Goal: Information Seeking & Learning: Learn about a topic

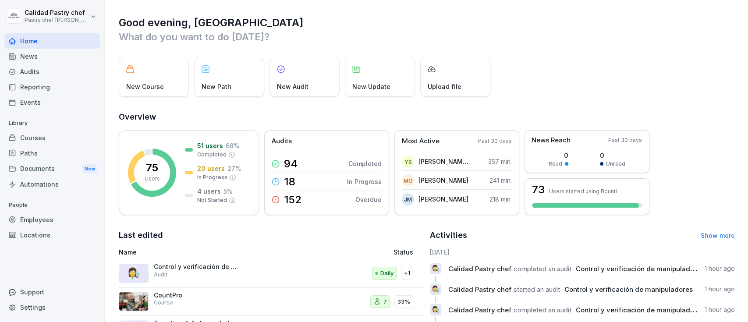
click at [14, 140] on div "Courses" at bounding box center [52, 137] width 96 height 15
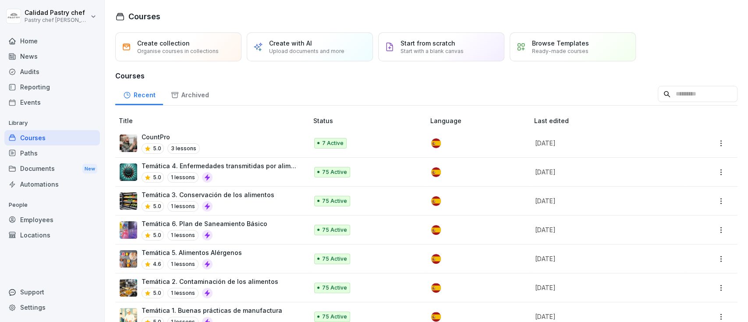
click at [49, 153] on div "Paths" at bounding box center [52, 153] width 96 height 15
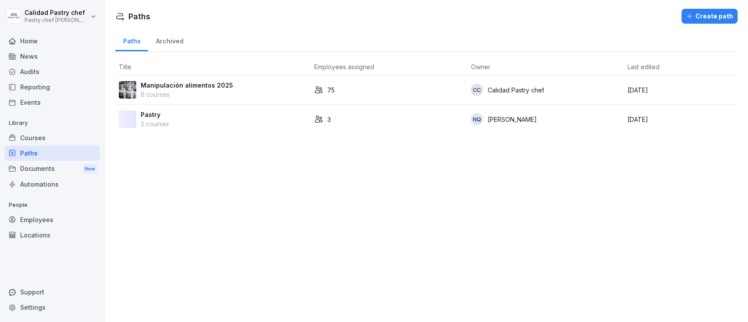
click at [198, 86] on p "Manipulación alimentos 2025" at bounding box center [187, 85] width 93 height 9
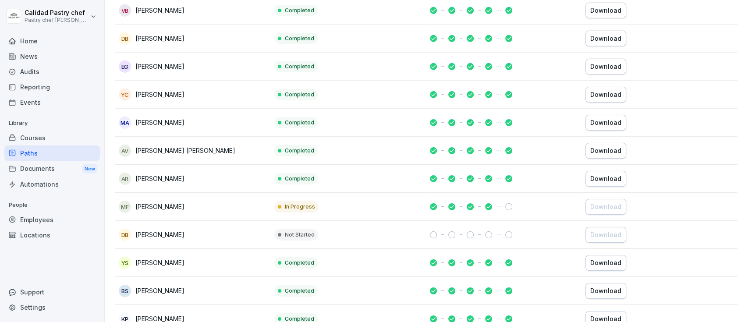
scroll to position [1839, 0]
